Goal: Task Accomplishment & Management: Manage account settings

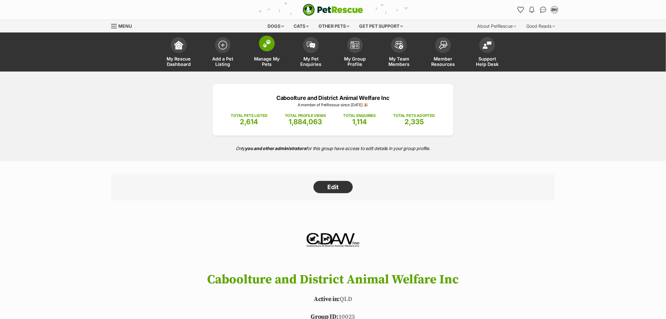
click at [263, 45] on img at bounding box center [266, 43] width 9 height 8
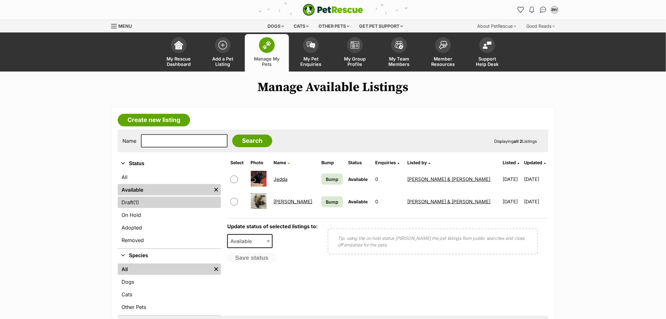
click at [148, 202] on link "Draft (1) Items" at bounding box center [169, 201] width 103 height 11
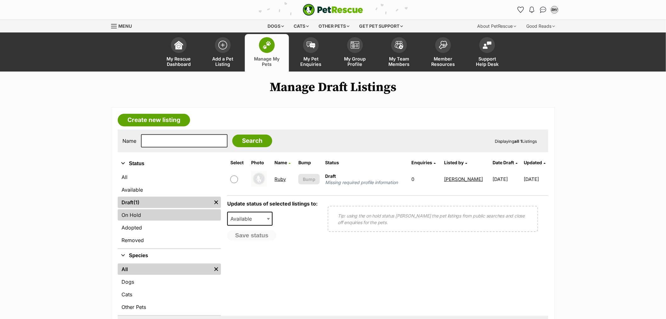
click at [150, 216] on link "On Hold" at bounding box center [169, 214] width 103 height 11
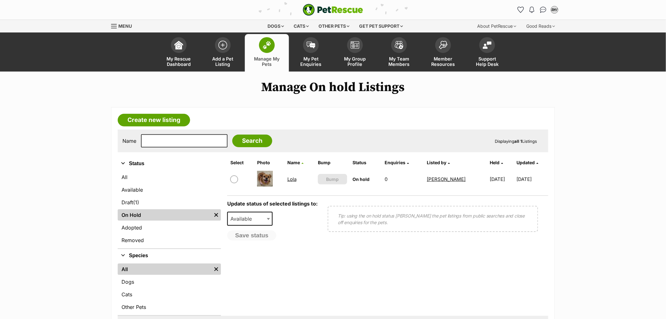
click at [290, 177] on link "Lola" at bounding box center [291, 179] width 9 height 6
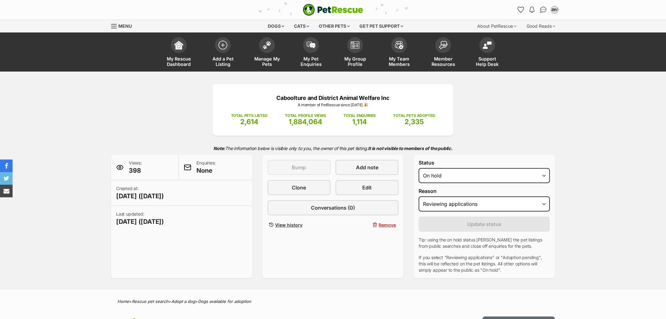
select select "reviewing_applications"
click at [501, 206] on select "Please select a reason Medical reasons Reviewing applications Adoption pending …" at bounding box center [484, 203] width 131 height 15
click at [481, 174] on select "Draft Available On hold Adopted" at bounding box center [484, 175] width 131 height 15
select select "active"
click at [419, 168] on select "Draft Available On hold Adopted" at bounding box center [484, 175] width 131 height 15
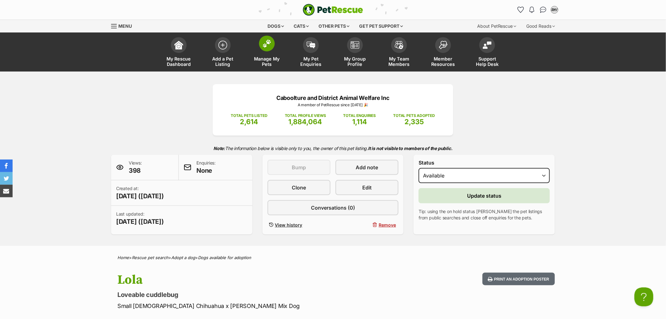
click at [267, 46] on img at bounding box center [266, 43] width 9 height 8
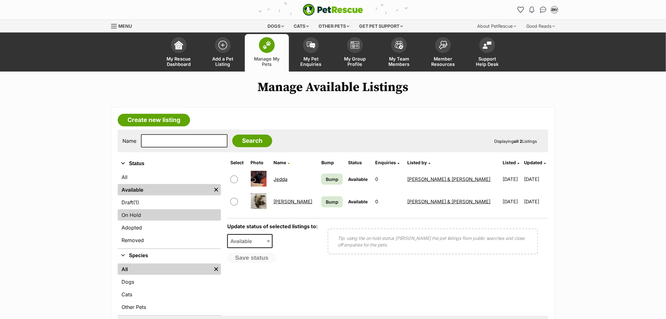
click at [130, 210] on link "On Hold" at bounding box center [169, 214] width 103 height 11
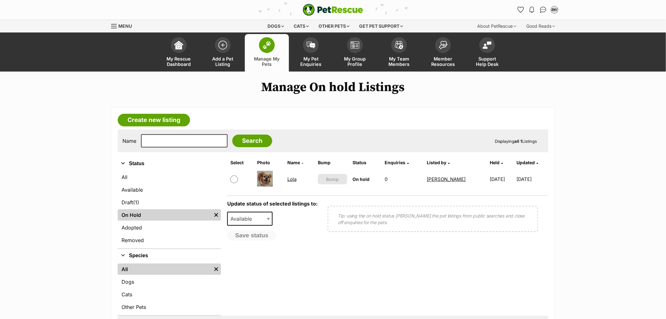
click at [291, 178] on link "Lola" at bounding box center [291, 179] width 9 height 6
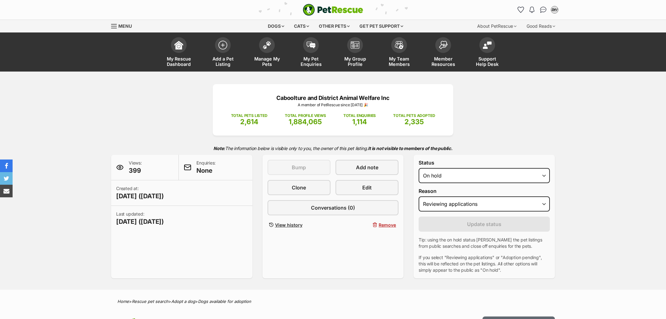
select select "reviewing_applications"
click at [451, 176] on select "Draft Available On hold Adopted" at bounding box center [484, 175] width 131 height 15
select select "active"
click at [419, 168] on select "Draft Available On hold Adopted" at bounding box center [484, 175] width 131 height 15
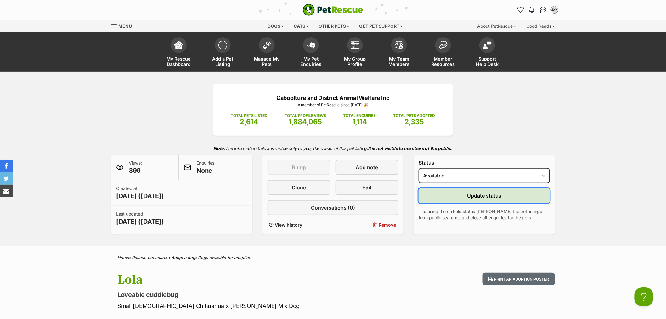
click at [477, 192] on span "Update status" at bounding box center [484, 196] width 34 height 8
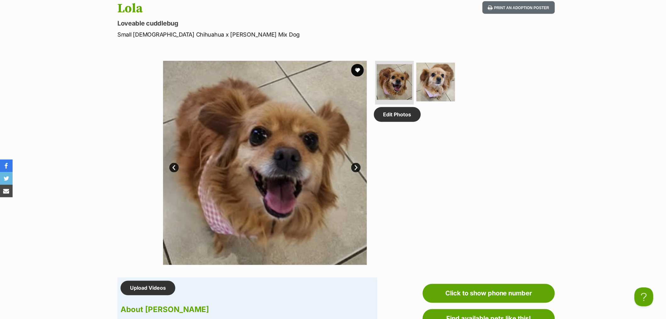
scroll to position [385, 0]
